Goal: Information Seeking & Learning: Learn about a topic

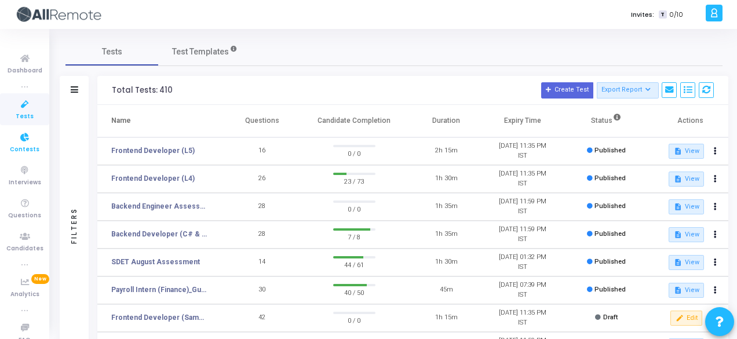
click at [25, 140] on icon at bounding box center [25, 137] width 24 height 14
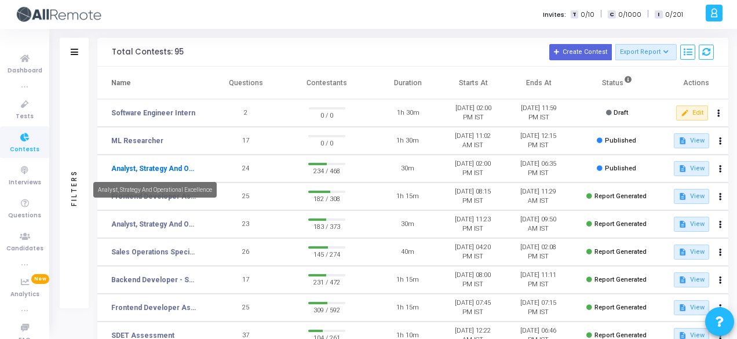
click at [174, 171] on link "Analyst, Strategy And Operational Excellence" at bounding box center [154, 168] width 86 height 10
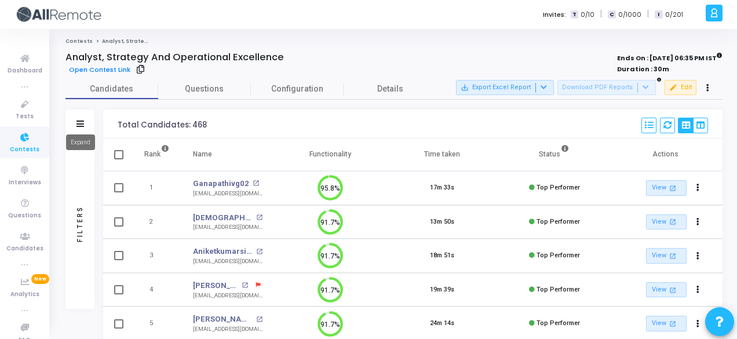
click at [82, 122] on icon at bounding box center [80, 124] width 8 height 6
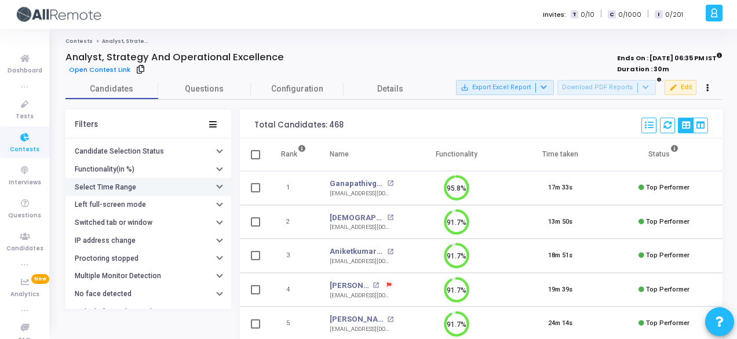
click at [125, 184] on h6 "Select Time Range" at bounding box center [105, 187] width 61 height 9
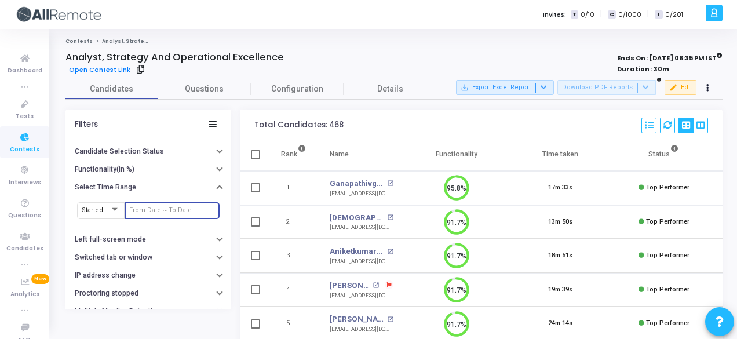
click at [155, 209] on input "text" at bounding box center [172, 210] width 86 height 7
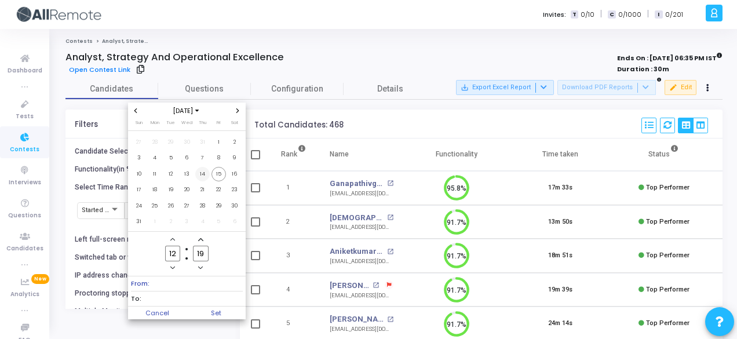
click at [203, 174] on span "14" at bounding box center [202, 174] width 14 height 14
click at [224, 177] on span "15" at bounding box center [218, 174] width 14 height 14
click at [229, 315] on span "Set" at bounding box center [216, 312] width 59 height 13
type input "8/14/2025, 12:19 PM - 8/15/2025, 12:19 PM"
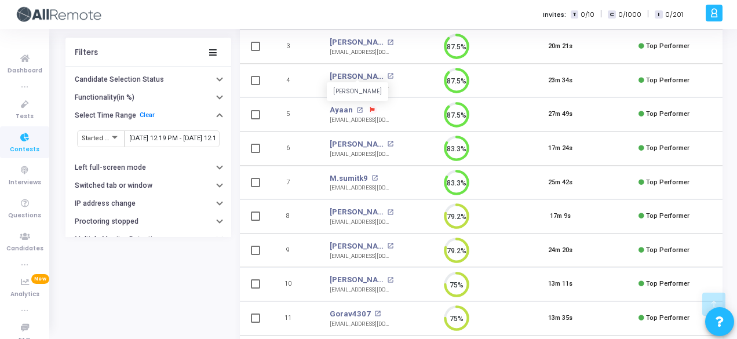
scroll to position [207, 0]
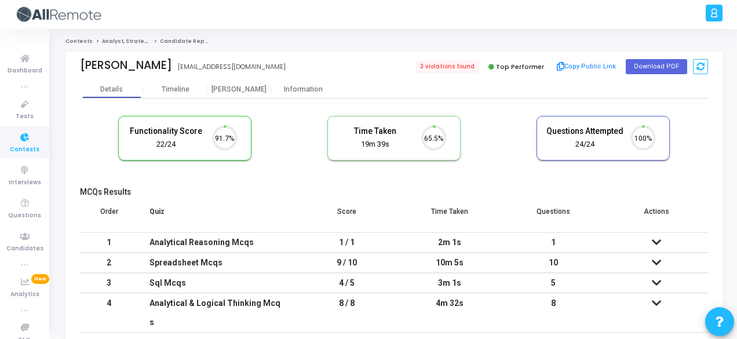
scroll to position [24, 29]
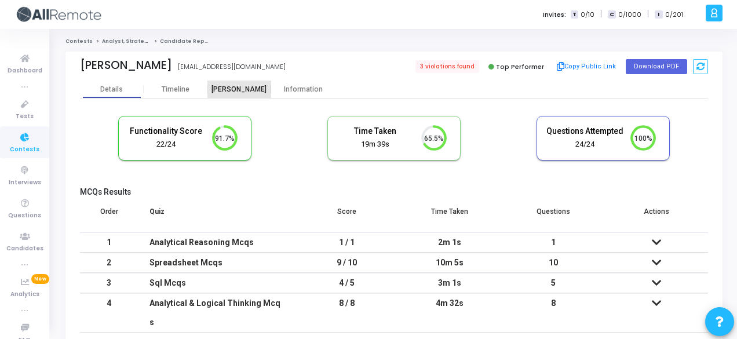
click at [250, 89] on div "[PERSON_NAME]" at bounding box center [239, 89] width 64 height 9
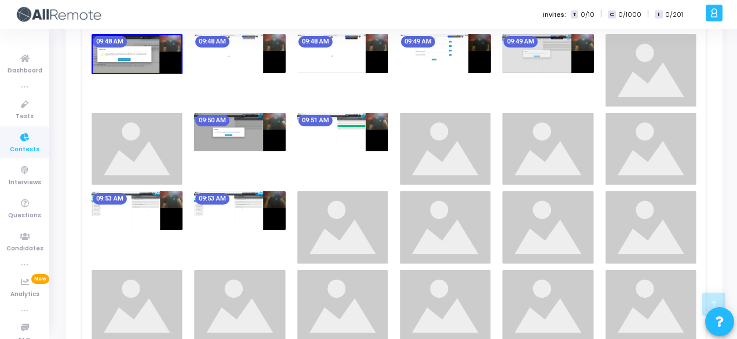
scroll to position [498, 0]
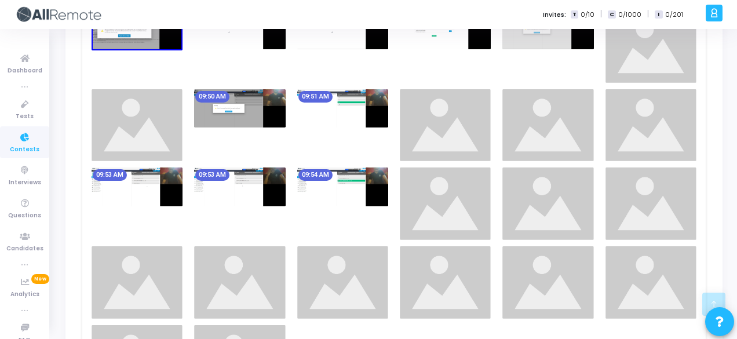
click at [321, 211] on div "09:54 AM" at bounding box center [342, 203] width 103 height 72
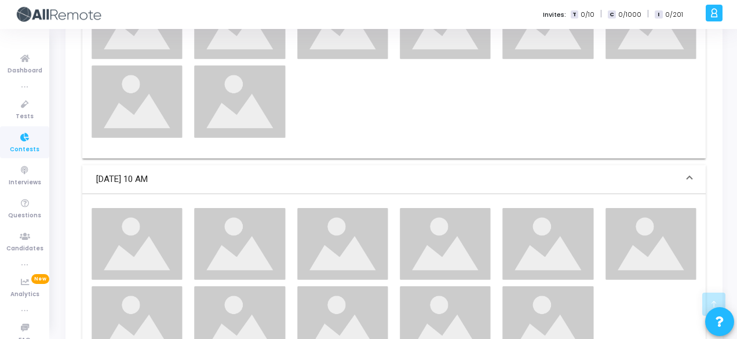
scroll to position [775, 0]
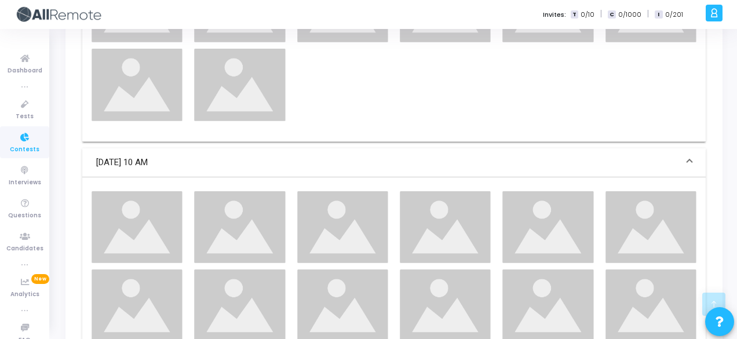
click at [579, 224] on img at bounding box center [547, 227] width 91 height 72
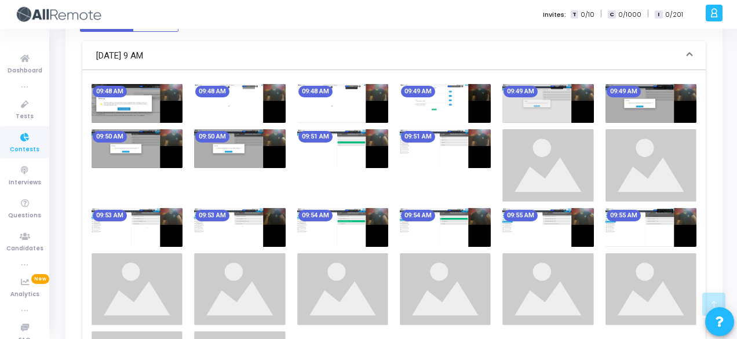
scroll to position [181, 0]
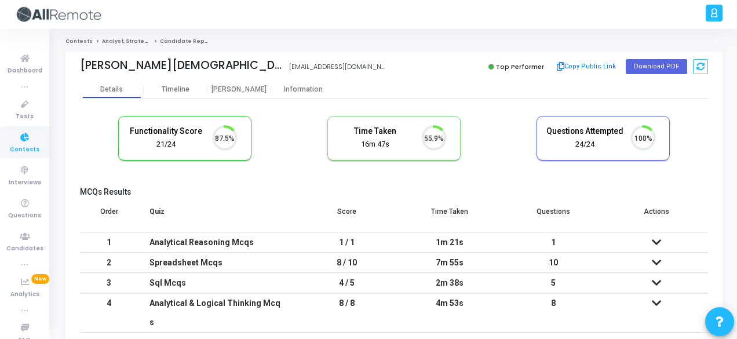
scroll to position [24, 29]
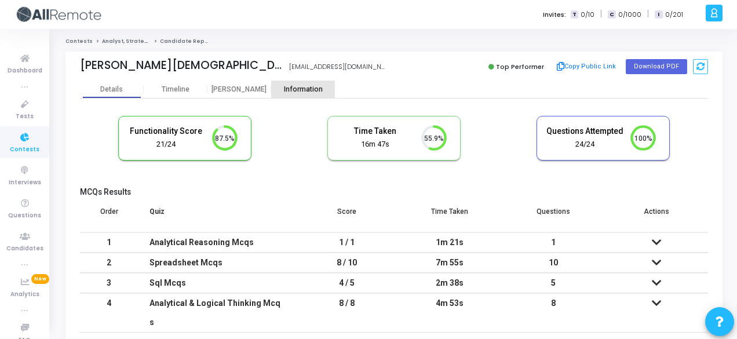
click at [306, 93] on div "Information" at bounding box center [303, 89] width 64 height 17
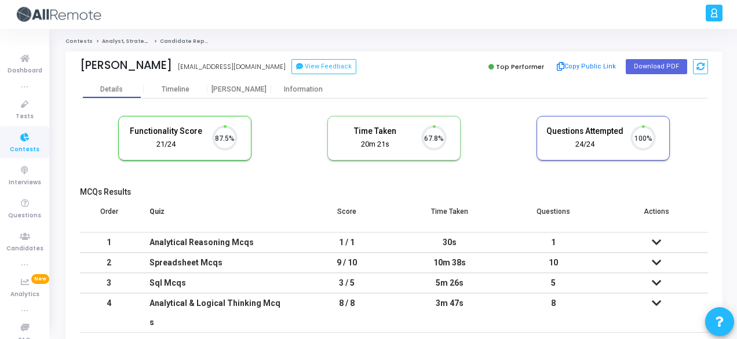
scroll to position [24, 29]
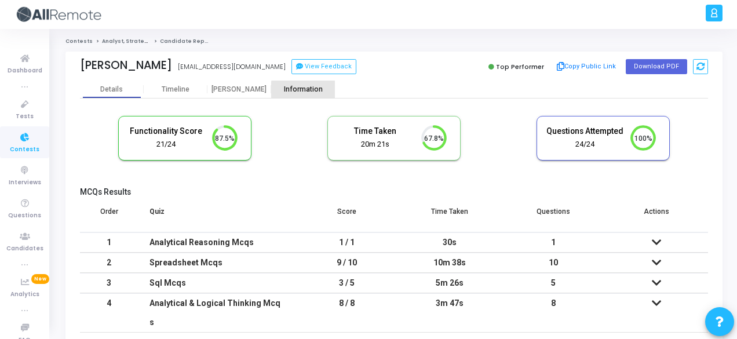
click at [305, 90] on div "Information" at bounding box center [303, 89] width 64 height 9
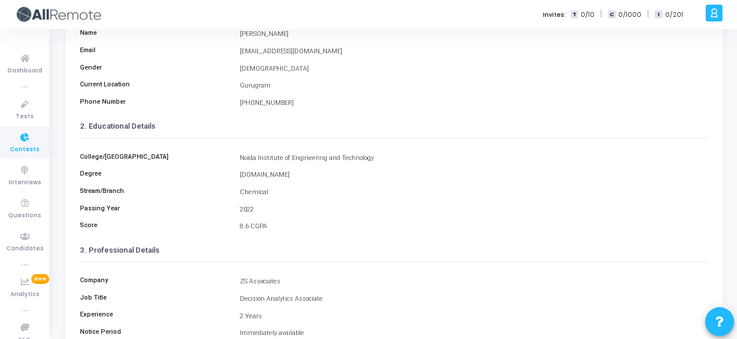
scroll to position [97, 0]
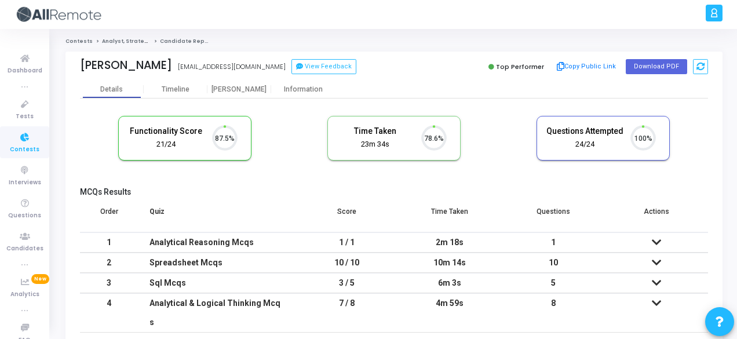
scroll to position [24, 29]
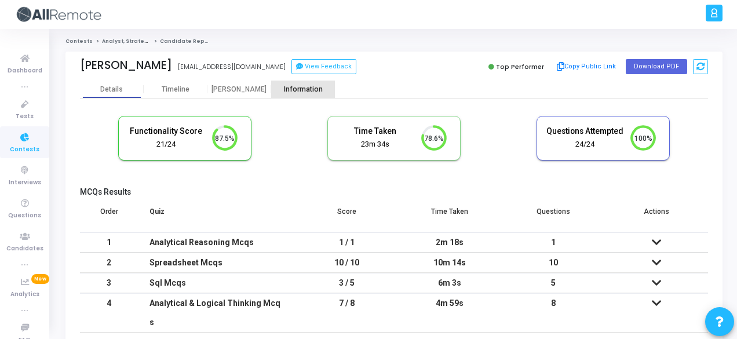
click at [297, 93] on div "Information" at bounding box center [303, 89] width 64 height 9
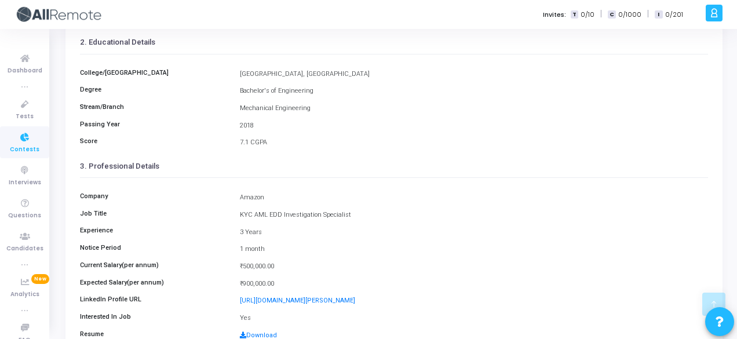
scroll to position [202, 0]
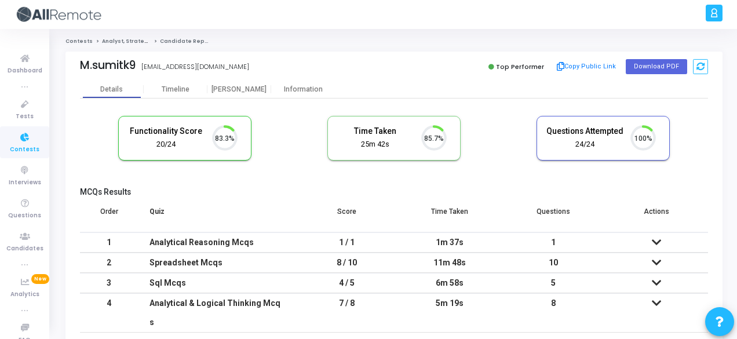
scroll to position [24, 29]
click at [299, 83] on div "Information" at bounding box center [303, 89] width 64 height 17
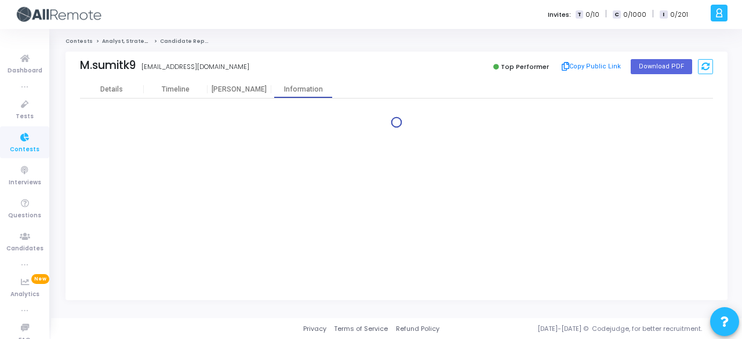
click at [741, 211] on div "Contests Analyst, Strategy And Operational Excellence Candidate Report M.sumitk…" at bounding box center [396, 174] width 691 height 272
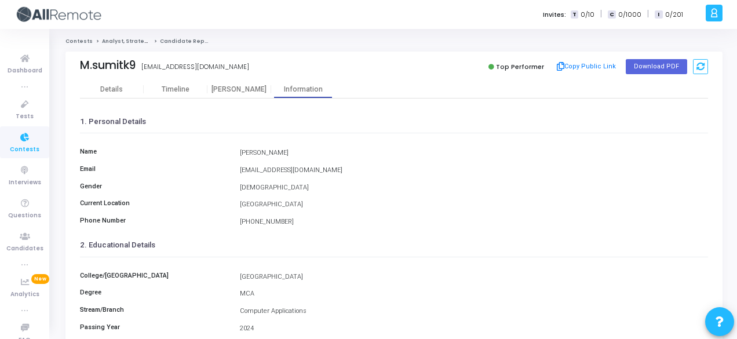
scroll to position [266, 0]
